Goal: Task Accomplishment & Management: Manage account settings

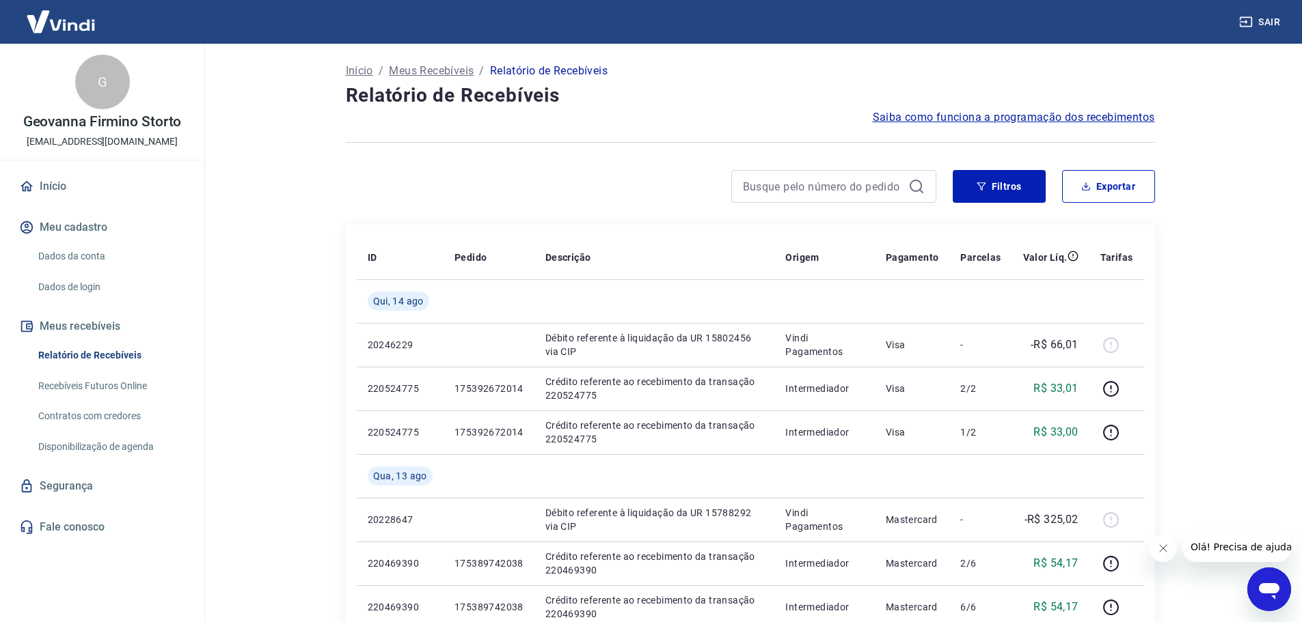
click at [61, 194] on link "Início" at bounding box center [101, 186] width 171 height 30
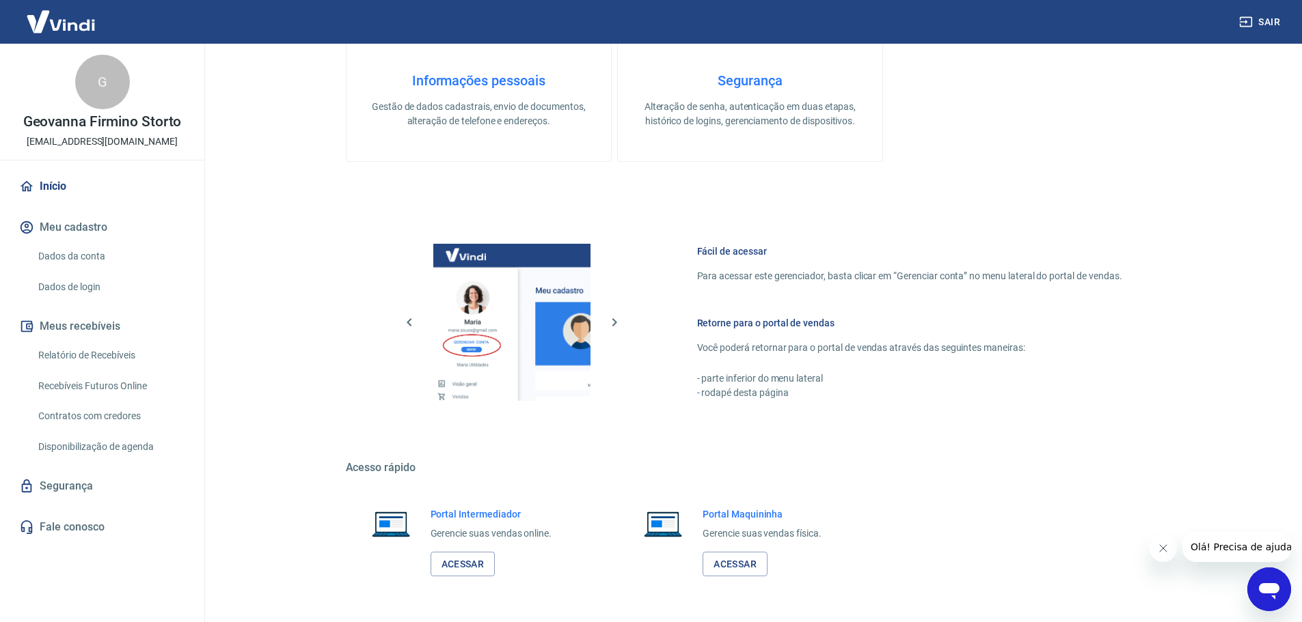
scroll to position [584, 0]
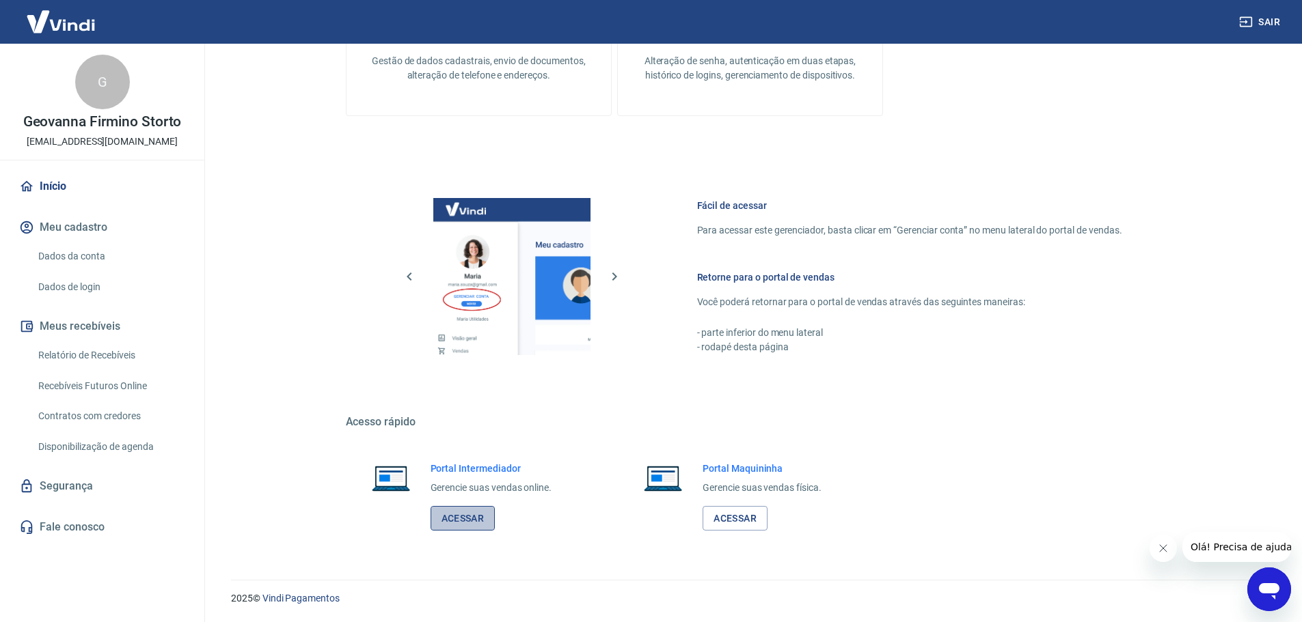
click at [483, 517] on link "Acessar" at bounding box center [462, 518] width 65 height 25
click at [1252, 18] on icon "button" at bounding box center [1245, 22] width 12 height 10
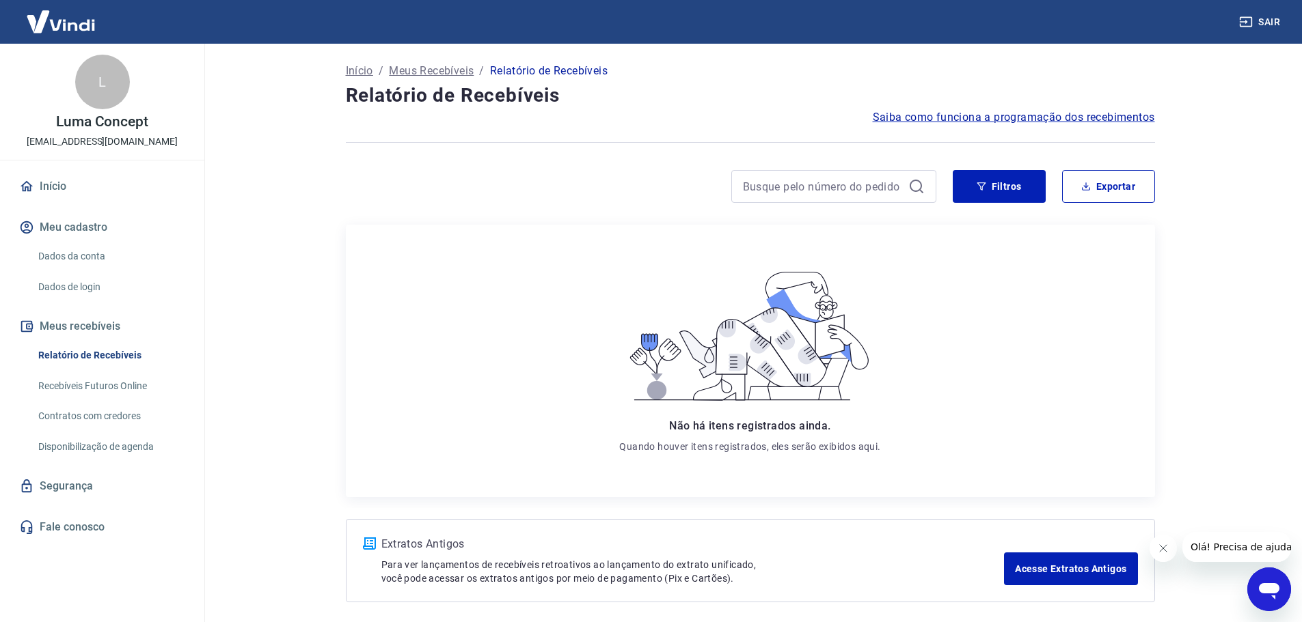
click at [63, 189] on link "Início" at bounding box center [101, 186] width 171 height 30
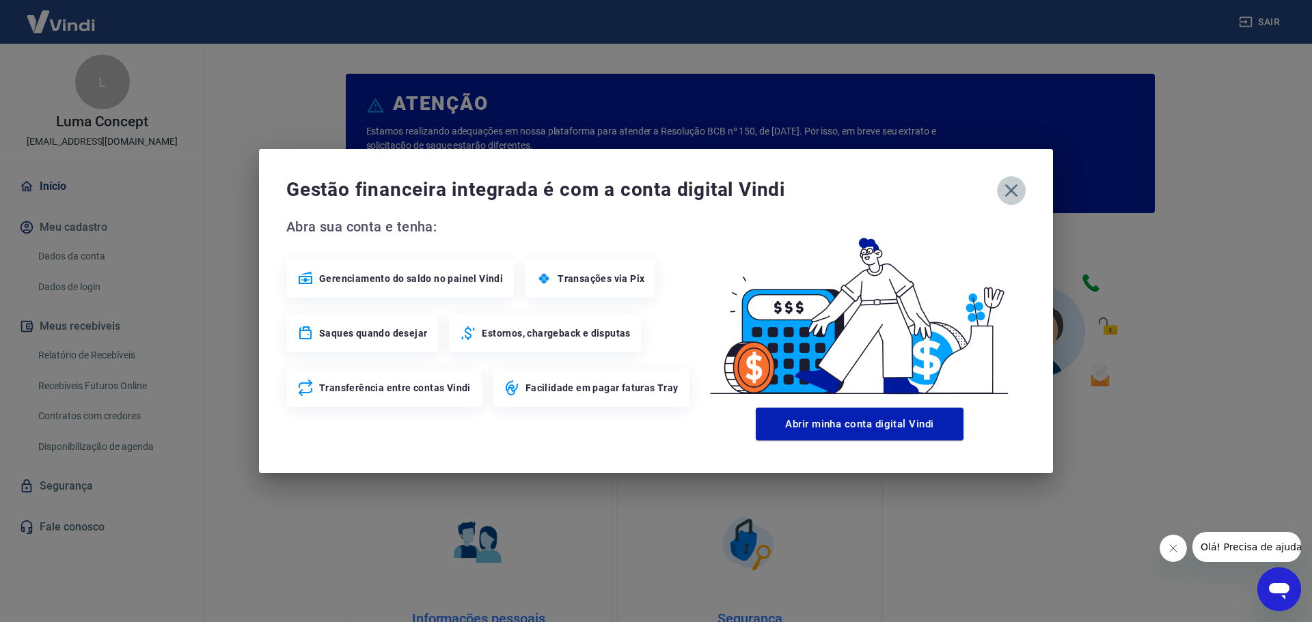
click at [1017, 189] on icon "button" at bounding box center [1011, 191] width 22 height 22
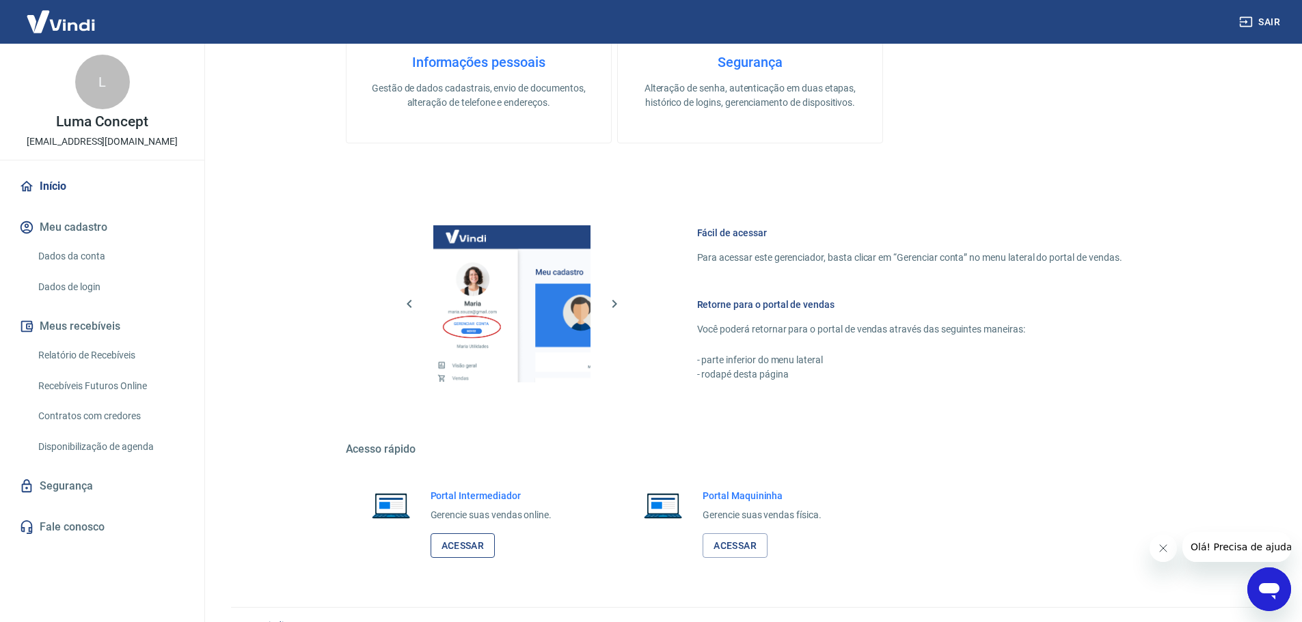
scroll to position [584, 0]
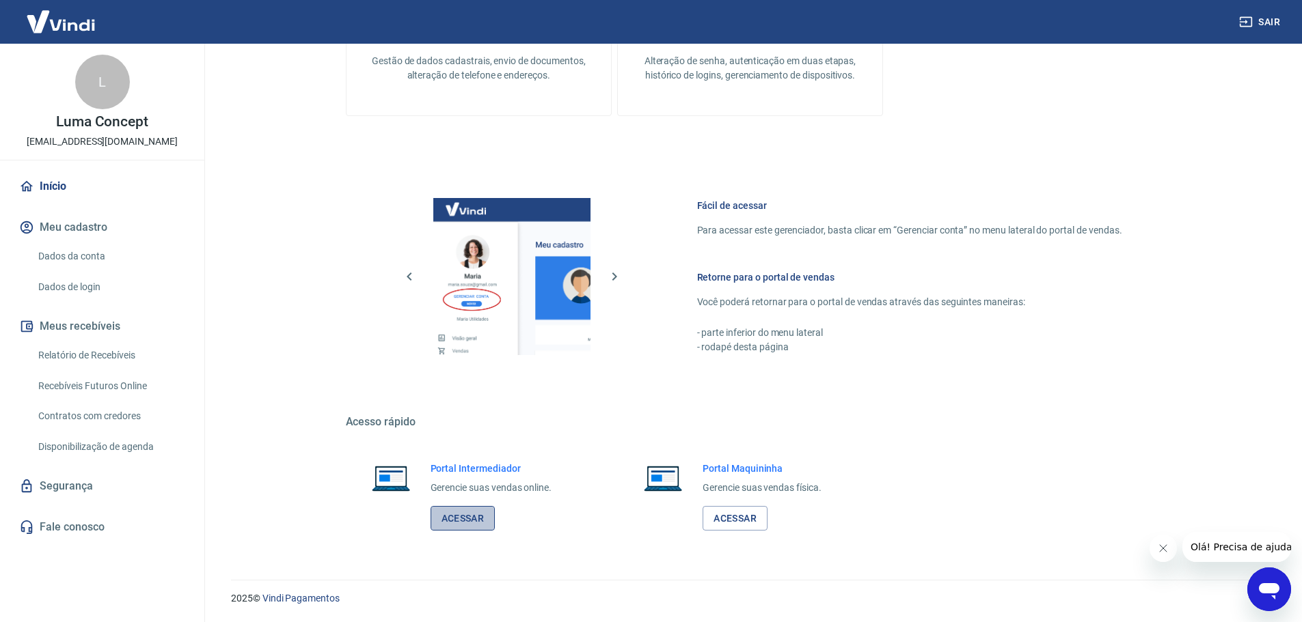
click at [467, 517] on link "Acessar" at bounding box center [462, 518] width 65 height 25
click at [102, 251] on link "Dados da conta" at bounding box center [110, 257] width 155 height 28
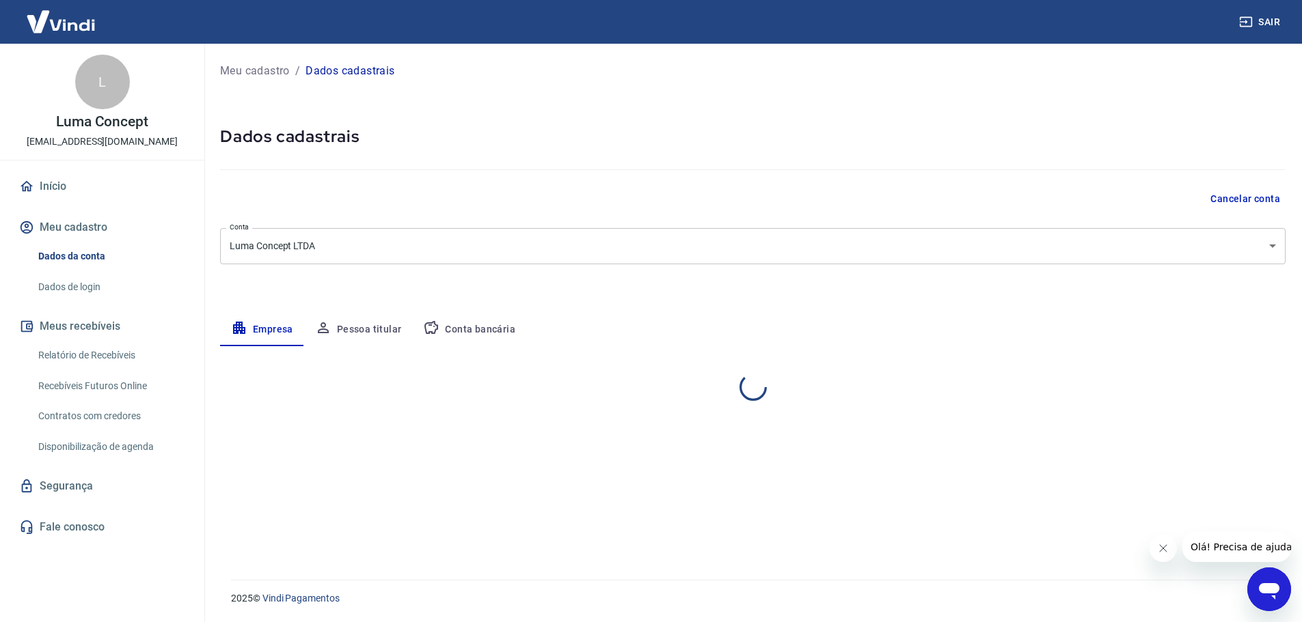
select select "SP"
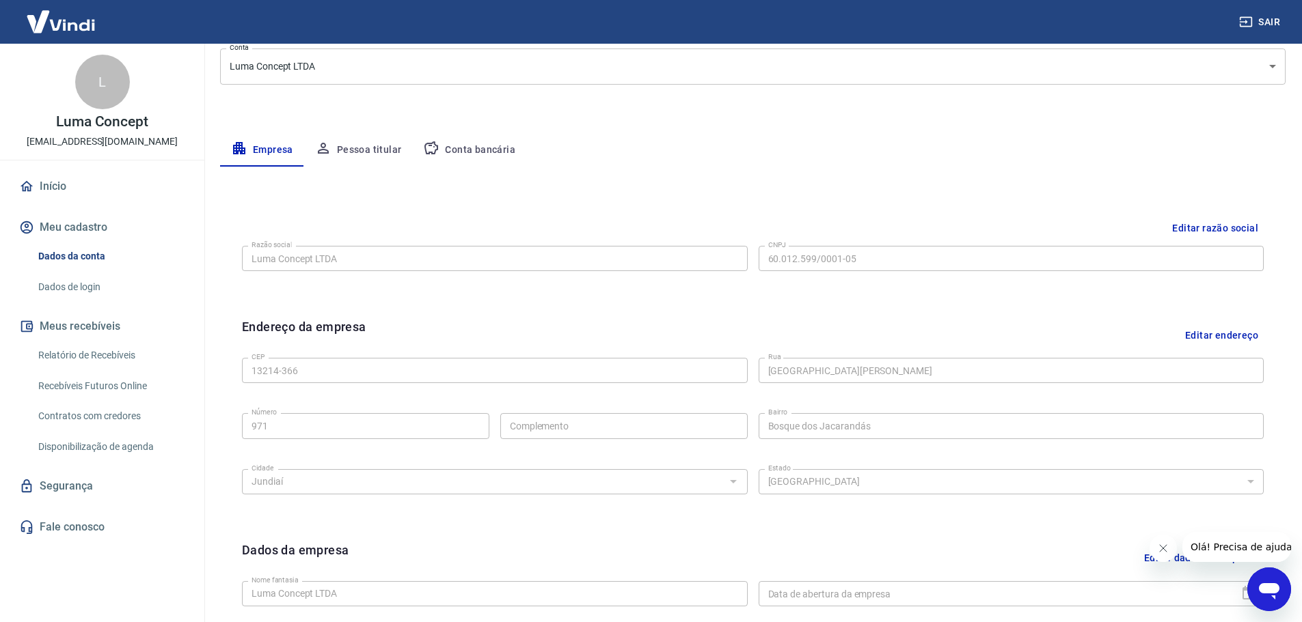
scroll to position [205, 0]
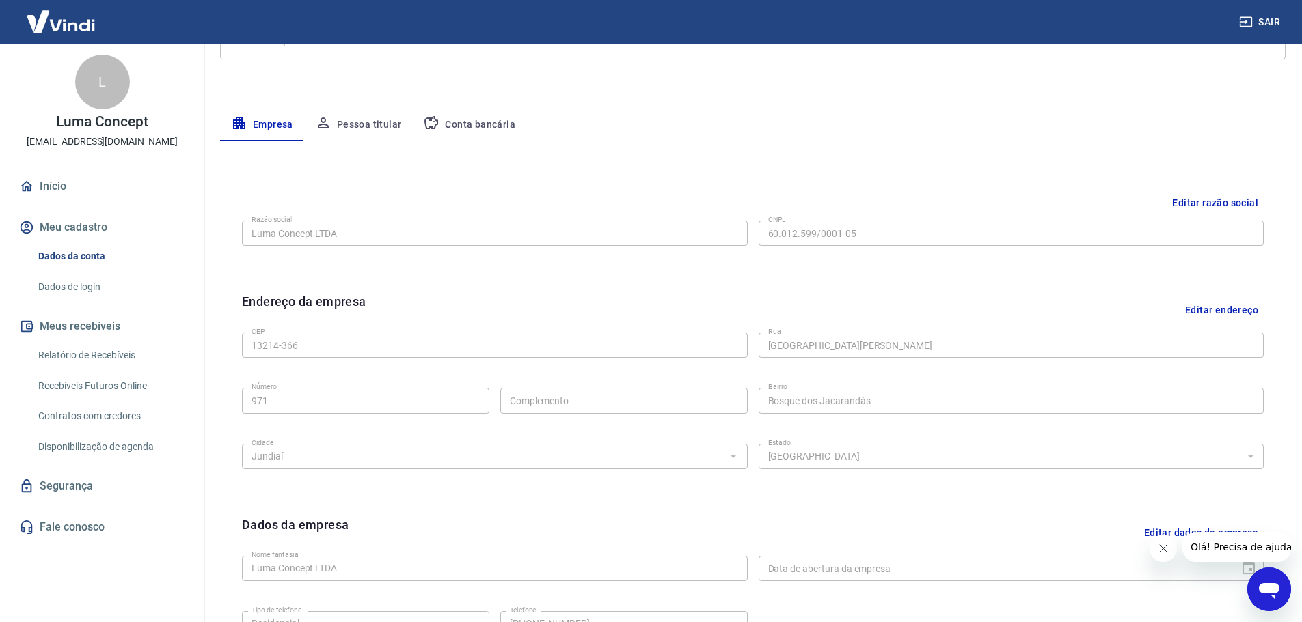
click at [471, 124] on button "Conta bancária" at bounding box center [469, 125] width 114 height 33
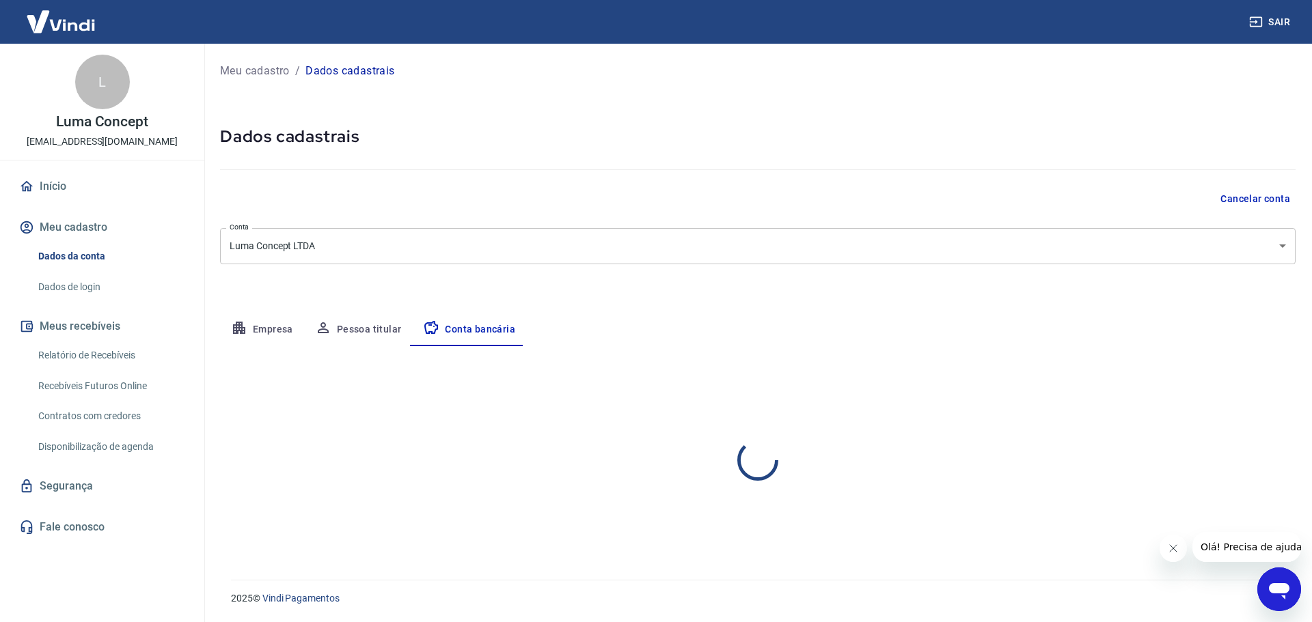
select select "1"
click at [83, 197] on link "Início" at bounding box center [101, 186] width 171 height 30
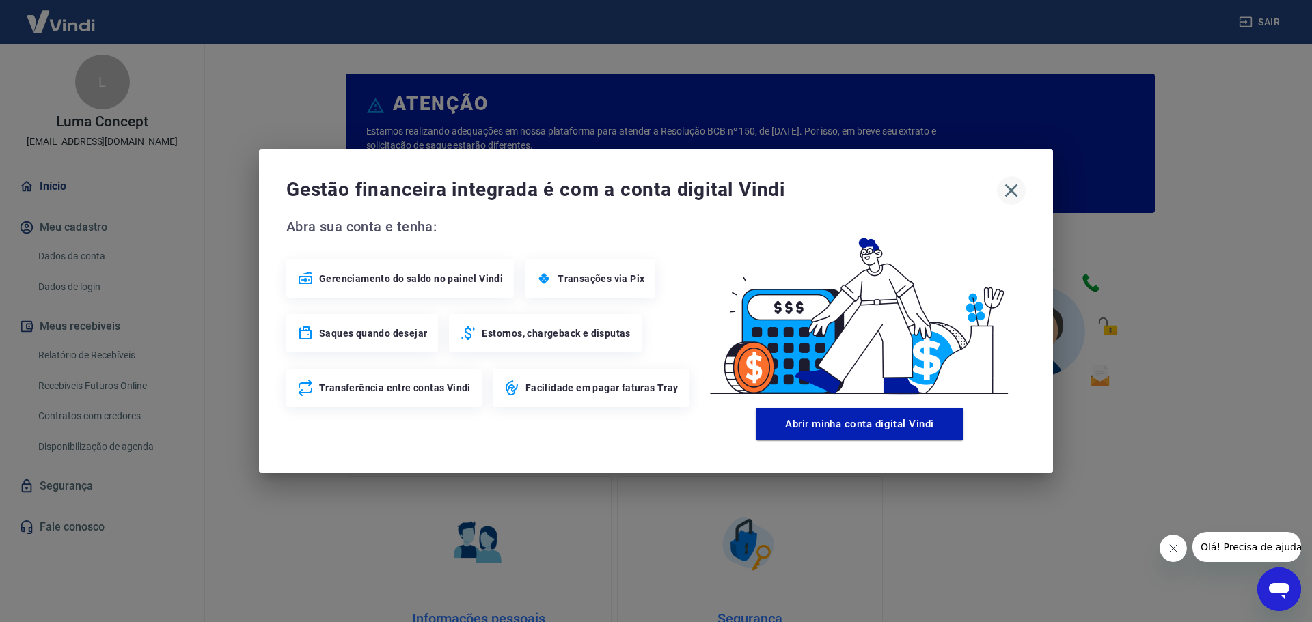
click at [1009, 197] on icon "button" at bounding box center [1011, 191] width 22 height 22
